Goal: Task Accomplishment & Management: Manage account settings

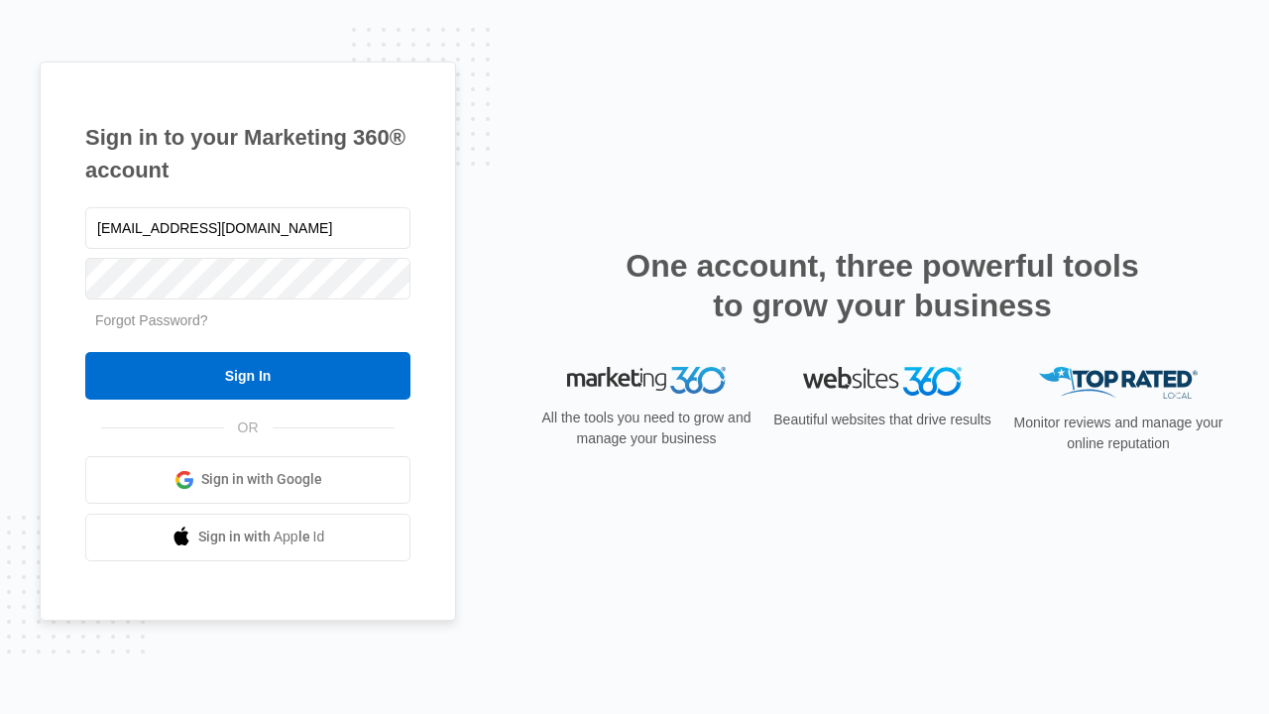
type input "[EMAIL_ADDRESS][DOMAIN_NAME]"
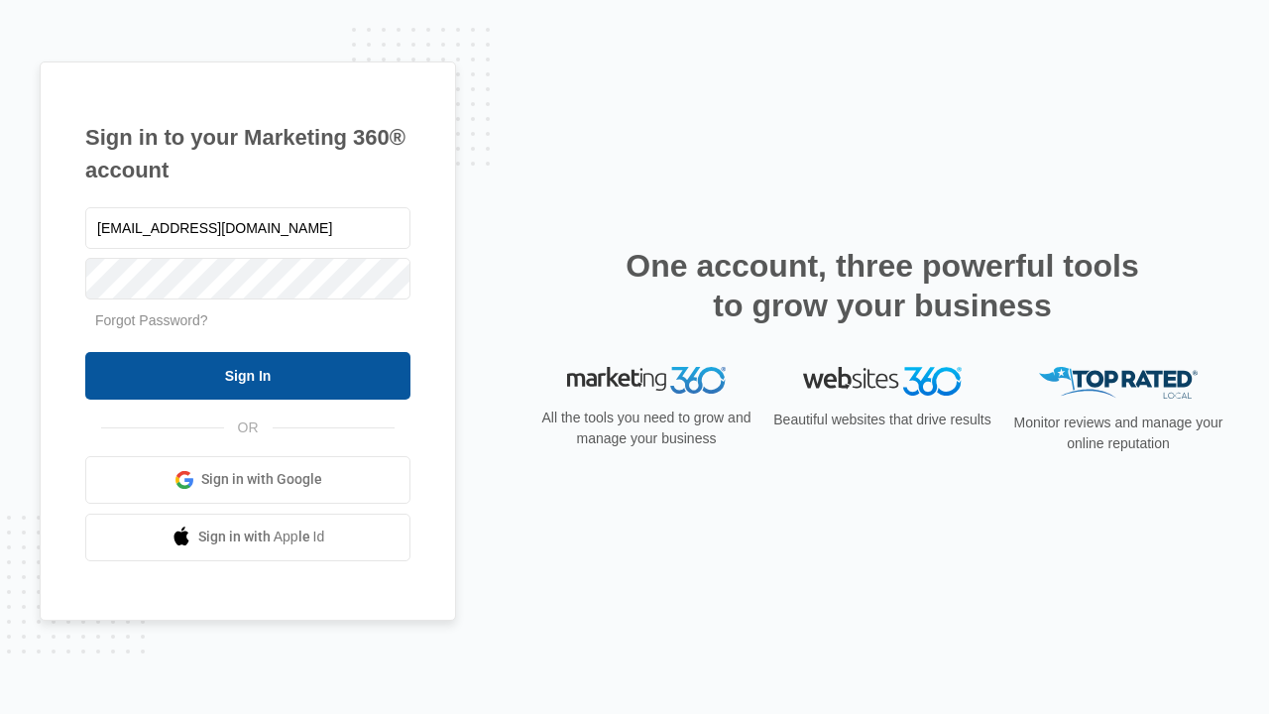
click at [248, 375] on input "Sign In" at bounding box center [247, 376] width 325 height 48
